Goal: Task Accomplishment & Management: Use online tool/utility

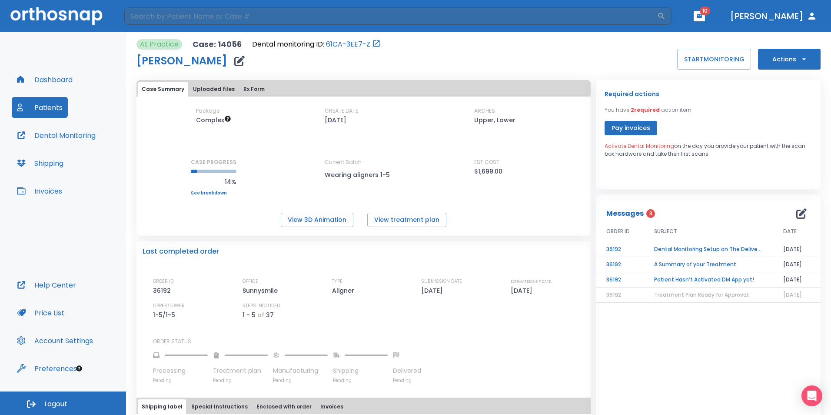
scroll to position [115, 0]
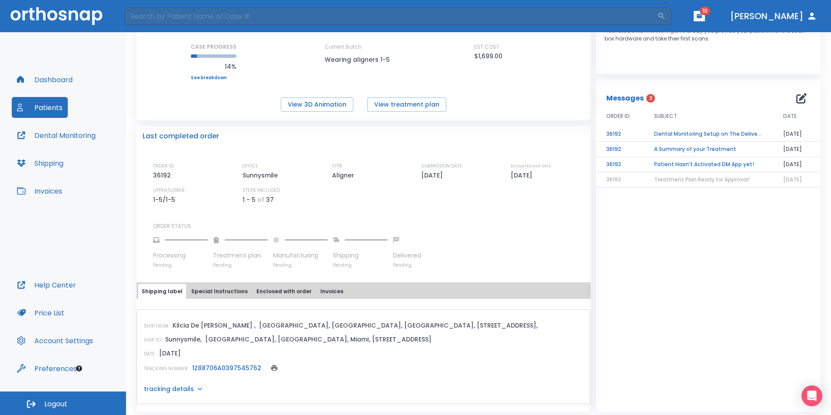
click at [50, 128] on button "Dental Monitoring" at bounding box center [56, 135] width 89 height 21
click at [723, 131] on td "Dental Monitoring Setup on The Delivery Day" at bounding box center [708, 133] width 129 height 15
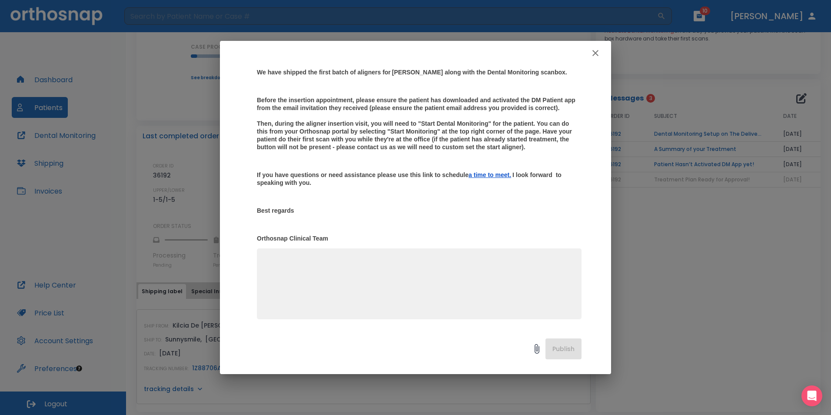
scroll to position [122, 0]
click at [404, 196] on p "Hi [PERSON_NAME], We have shipped the first batch of aligners for [PERSON_NAME]…" at bounding box center [419, 141] width 325 height 201
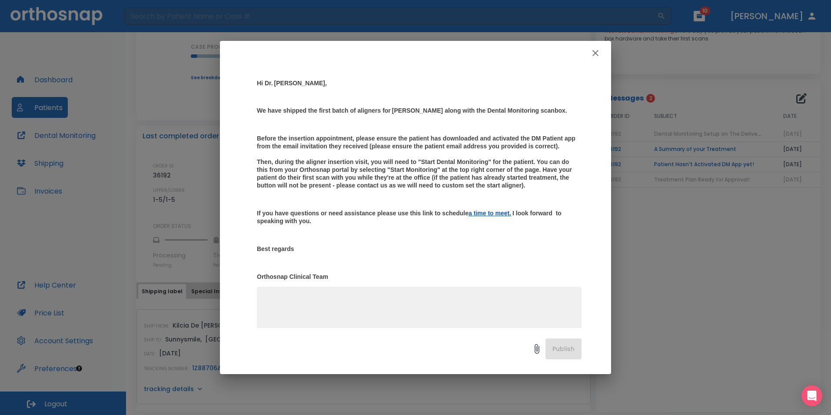
scroll to position [70, 0]
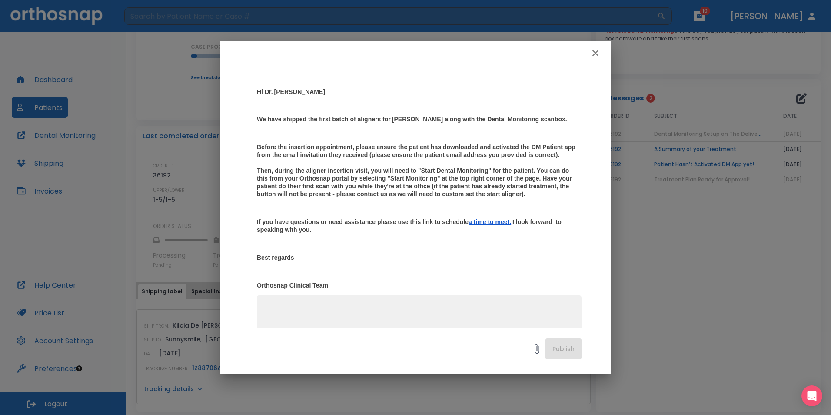
click at [495, 183] on strong "Before the insertion appointment, please ensure the patient has downloaded and …" at bounding box center [417, 170] width 320 height 54
click at [590, 53] on button "button" at bounding box center [595, 52] width 17 height 17
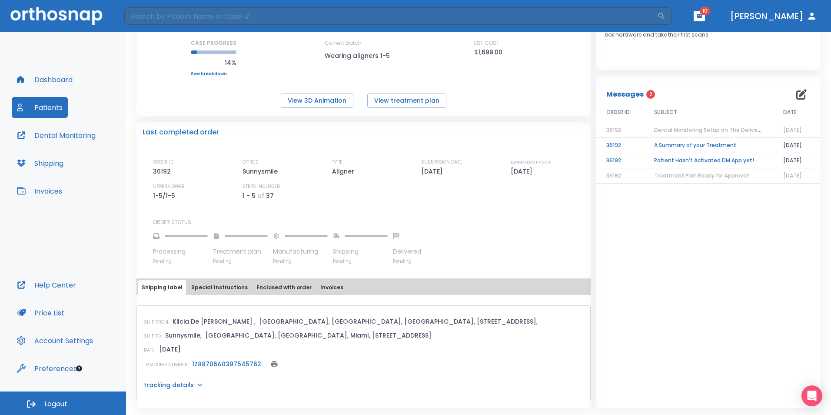
scroll to position [0, 0]
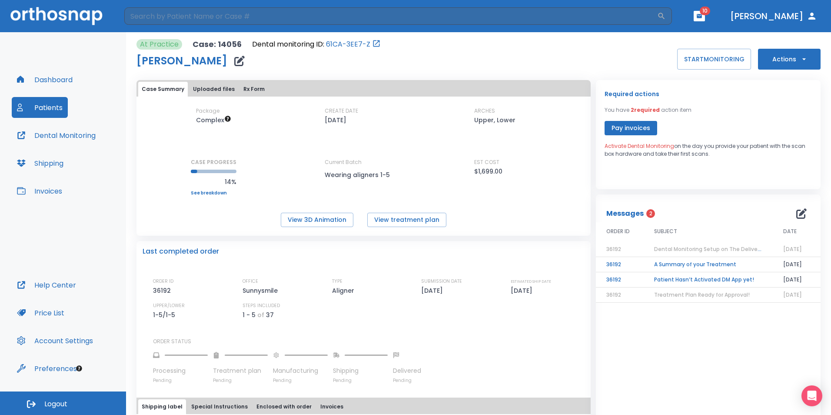
click at [702, 15] on icon "button" at bounding box center [699, 16] width 6 height 6
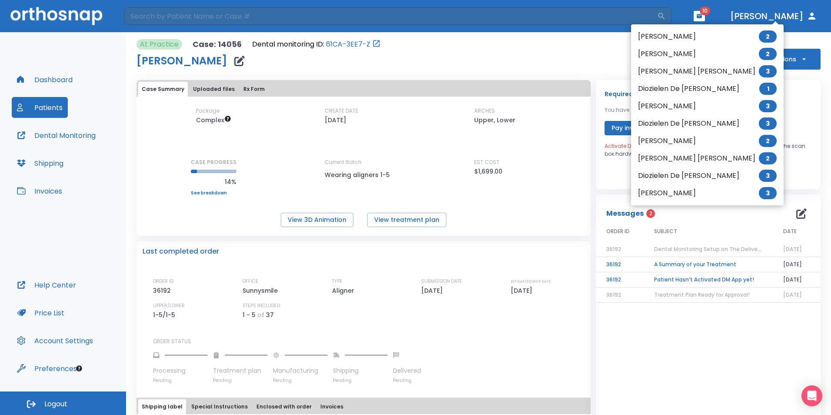
click at [684, 193] on li "[PERSON_NAME] 3" at bounding box center [707, 192] width 153 height 17
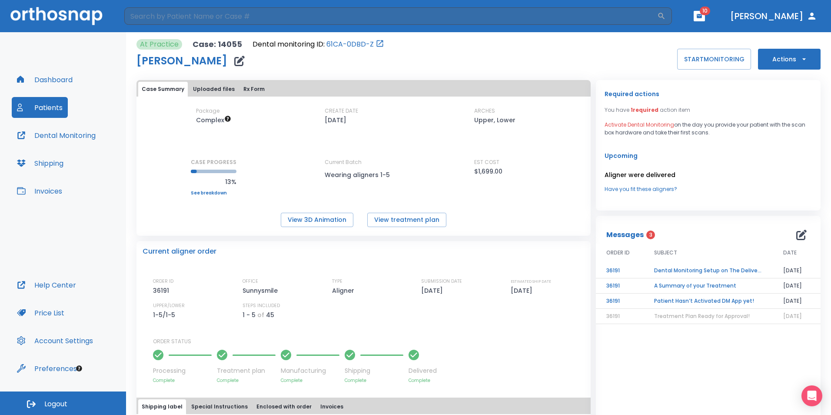
click at [694, 273] on td "Dental Monitoring Setup on The Delivery Day" at bounding box center [708, 270] width 129 height 15
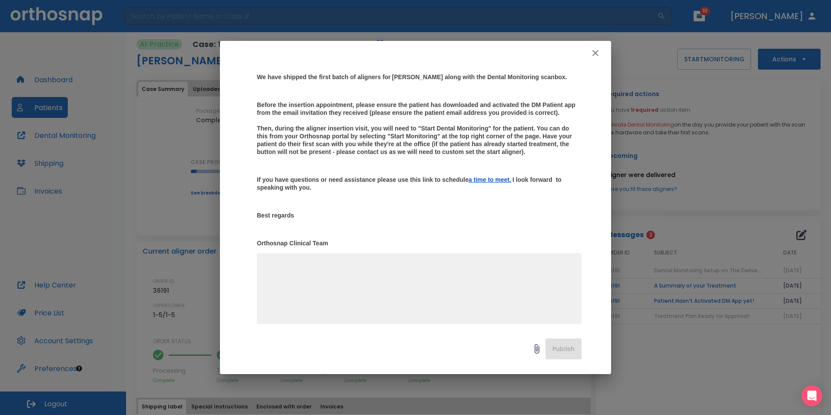
scroll to position [113, 0]
click at [596, 51] on icon "button" at bounding box center [595, 53] width 10 height 10
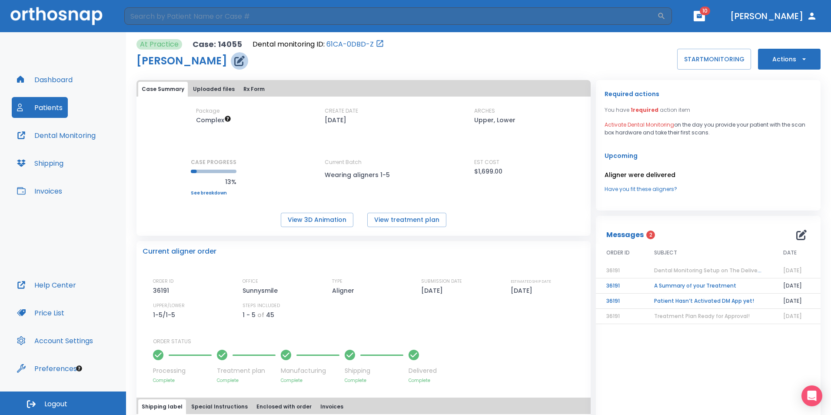
click at [245, 61] on icon "button" at bounding box center [239, 61] width 10 height 10
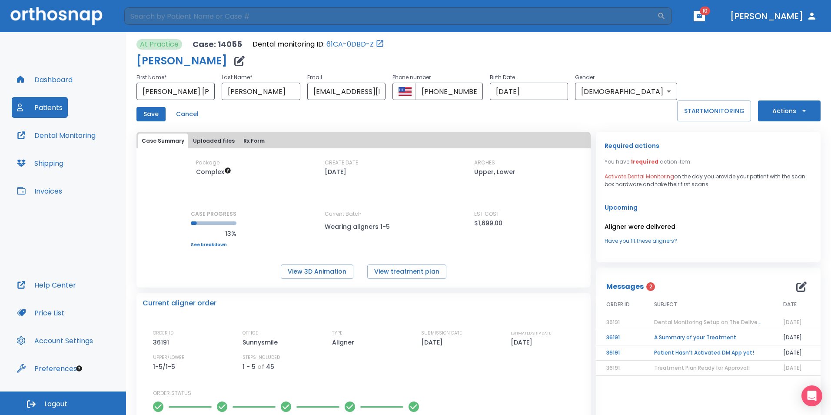
click at [686, 321] on span "Dental Monitoring Setup on The Delivery Day" at bounding box center [714, 321] width 120 height 7
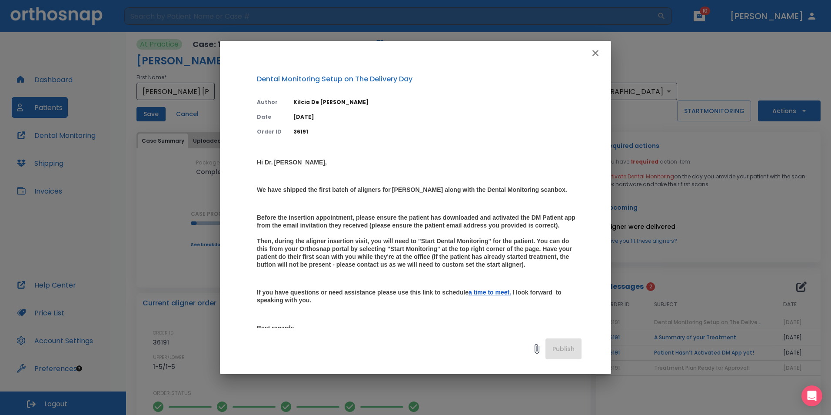
click at [683, 150] on div "Dental Monitoring Setup on The Delivery Day Author [PERSON_NAME] Date [DATE] Or…" at bounding box center [415, 207] width 831 height 415
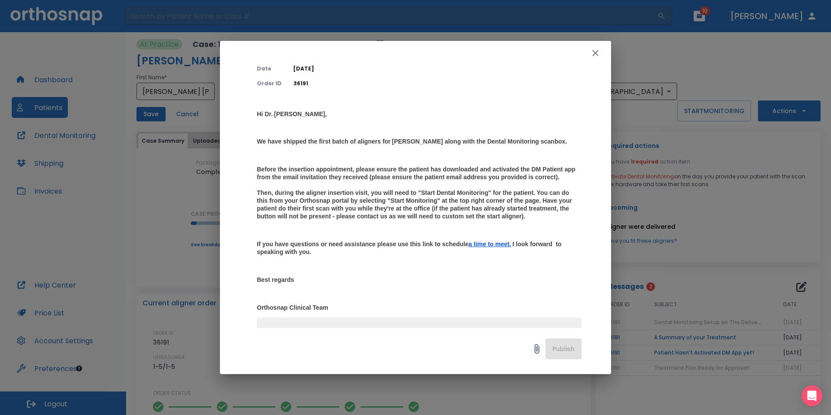
scroll to position [122, 0]
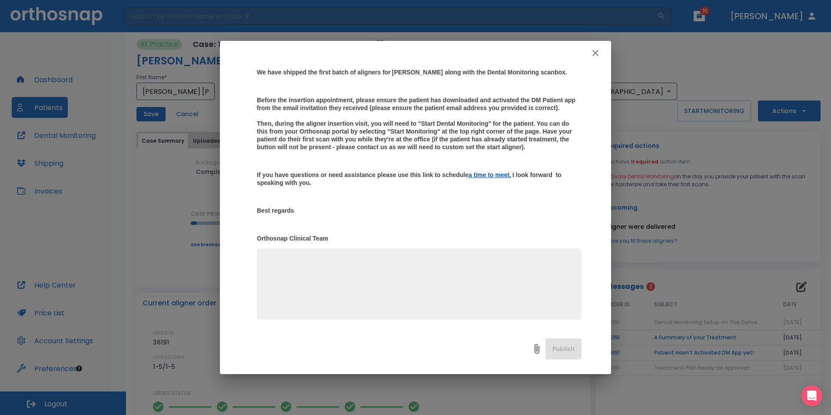
drag, startPoint x: 506, startPoint y: 283, endPoint x: 596, endPoint y: 55, distance: 245.6
click at [596, 55] on icon "button" at bounding box center [595, 53] width 10 height 10
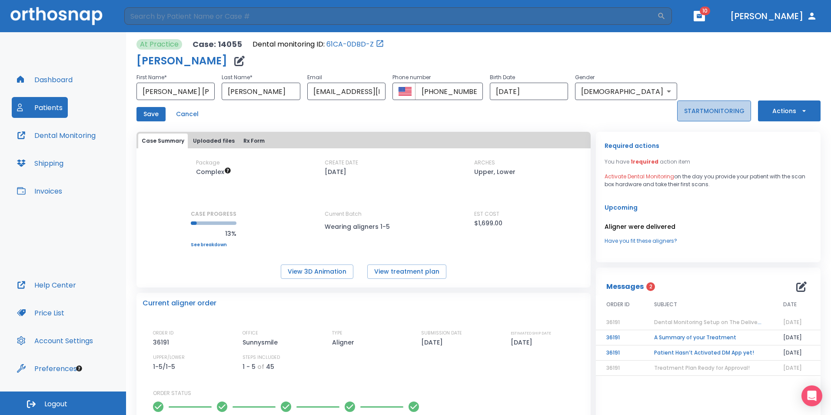
click at [693, 106] on button "START MONITORING" at bounding box center [714, 110] width 74 height 21
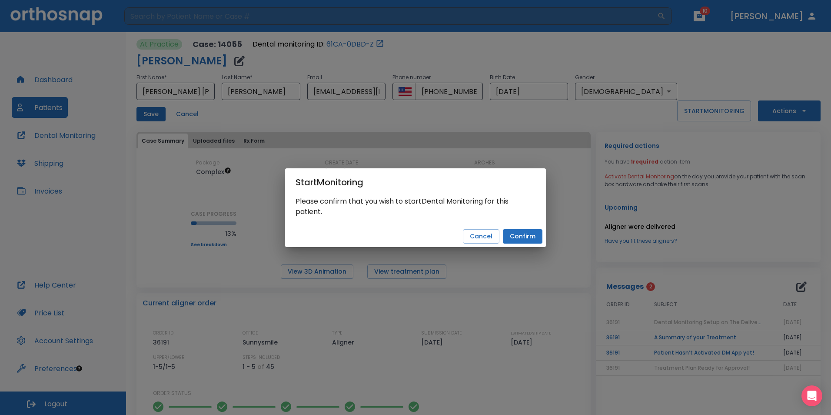
click at [525, 241] on button "Confirm" at bounding box center [523, 236] width 40 height 14
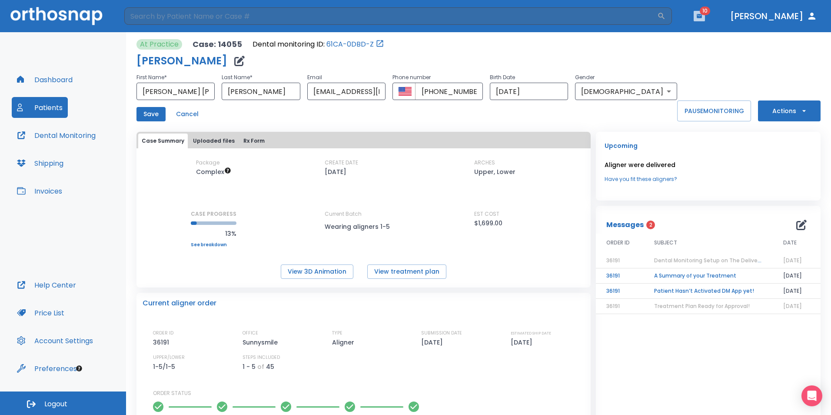
click at [702, 17] on icon "button" at bounding box center [699, 16] width 5 height 4
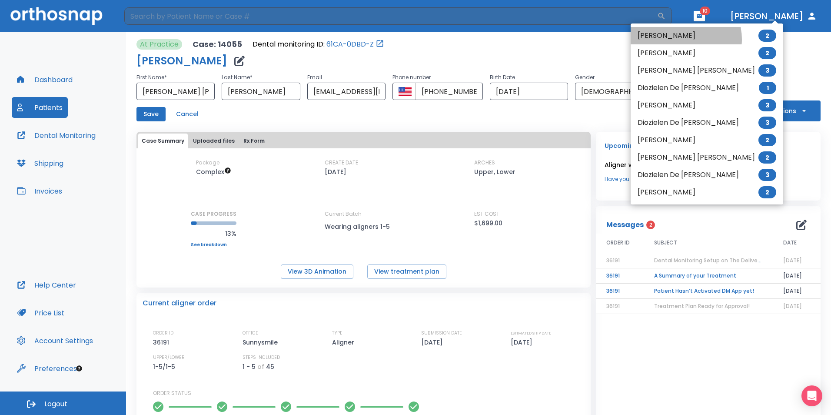
click at [683, 39] on li "[PERSON_NAME] 2" at bounding box center [707, 35] width 153 height 17
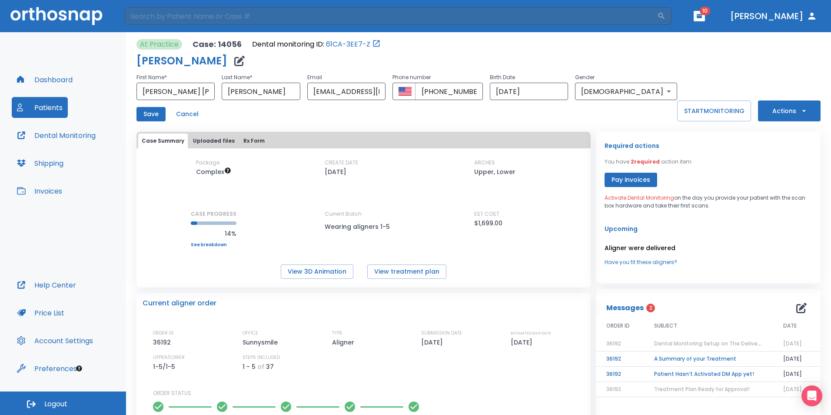
click at [691, 345] on span "Dental Monitoring Setup on The Delivery Day" at bounding box center [714, 342] width 120 height 7
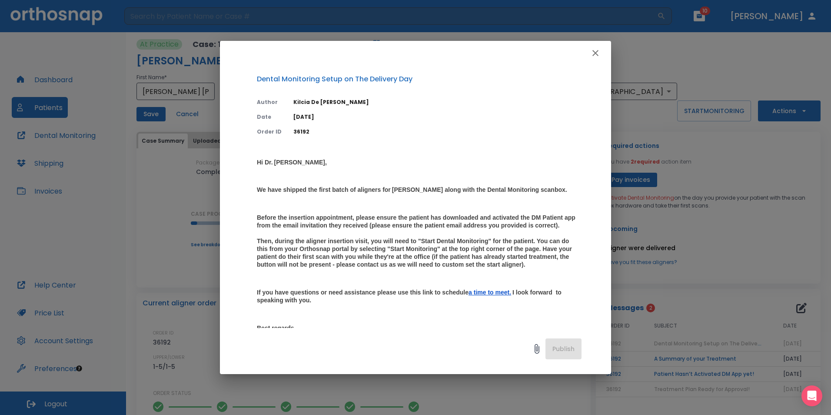
click at [596, 50] on icon "button" at bounding box center [595, 53] width 10 height 10
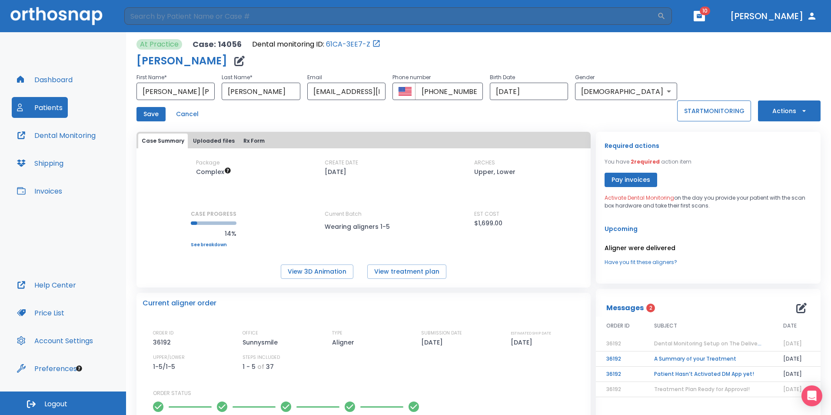
click at [687, 106] on button "START MONITORING" at bounding box center [714, 110] width 74 height 21
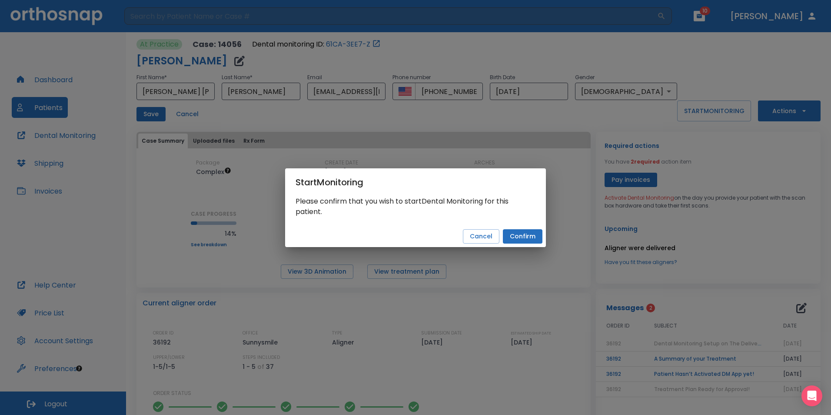
click at [526, 234] on button "Confirm" at bounding box center [523, 236] width 40 height 14
